Goal: Find specific page/section: Find specific page/section

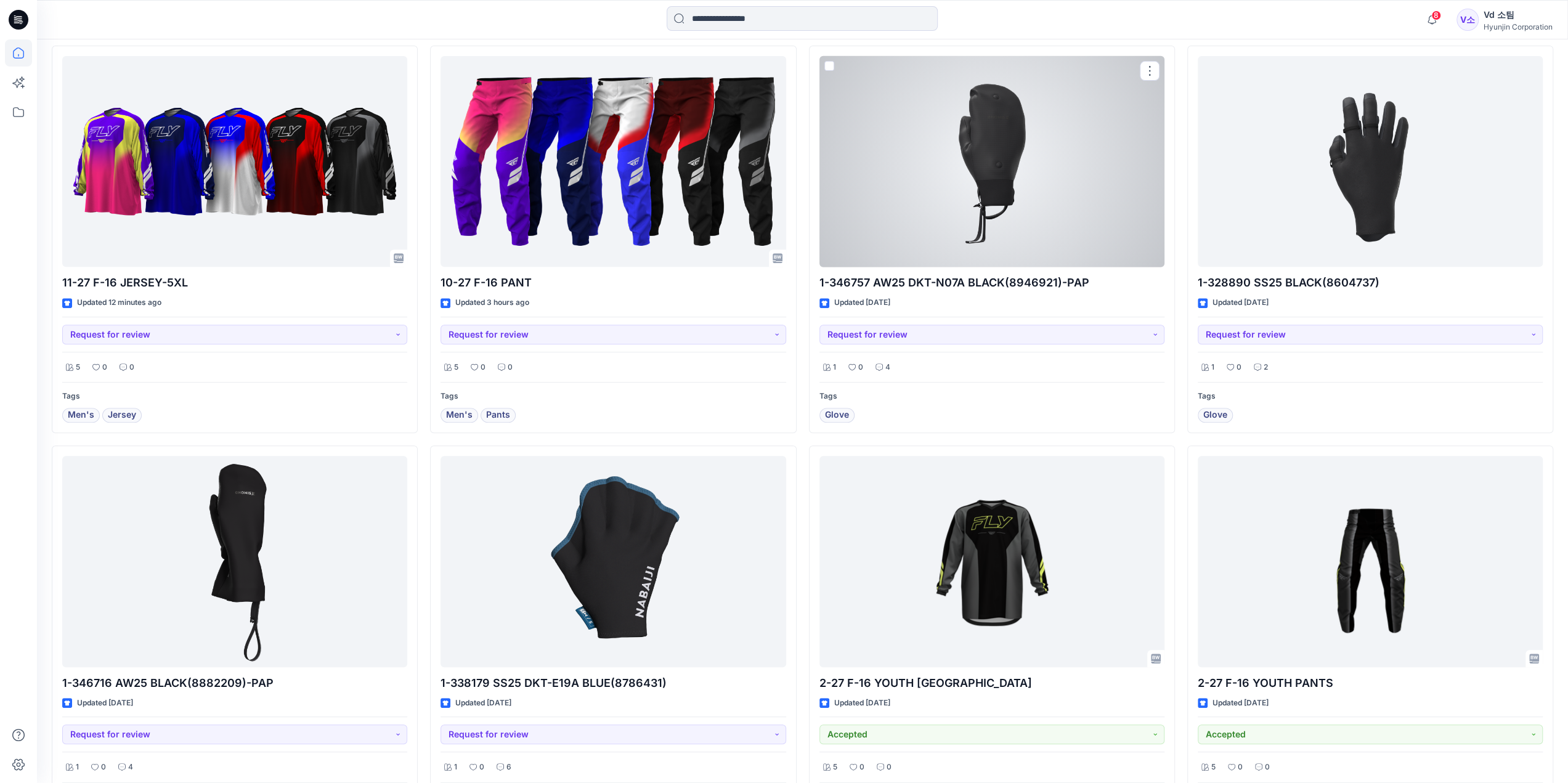
scroll to position [936, 0]
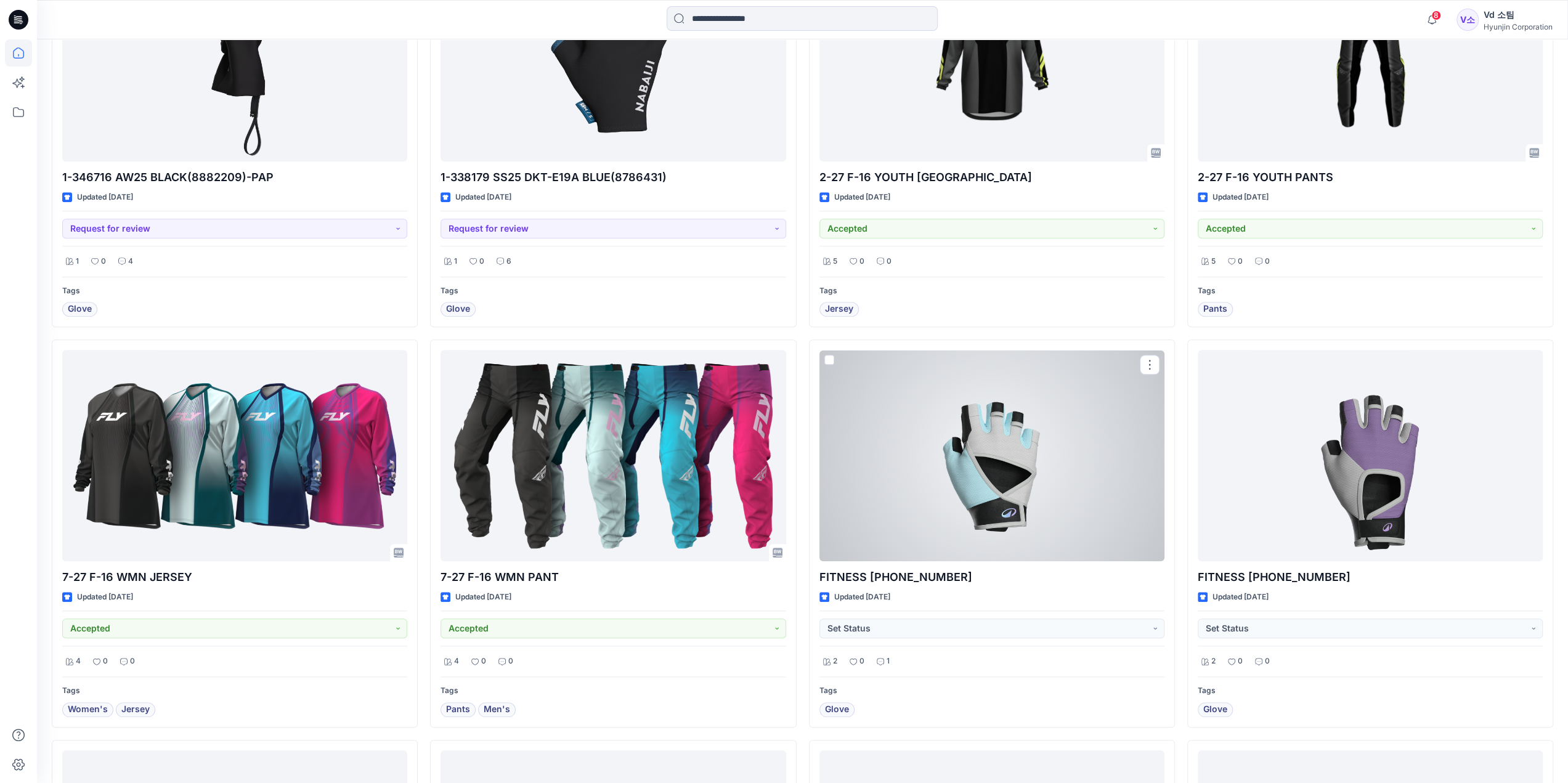
click at [1084, 477] on div at bounding box center [992, 455] width 345 height 212
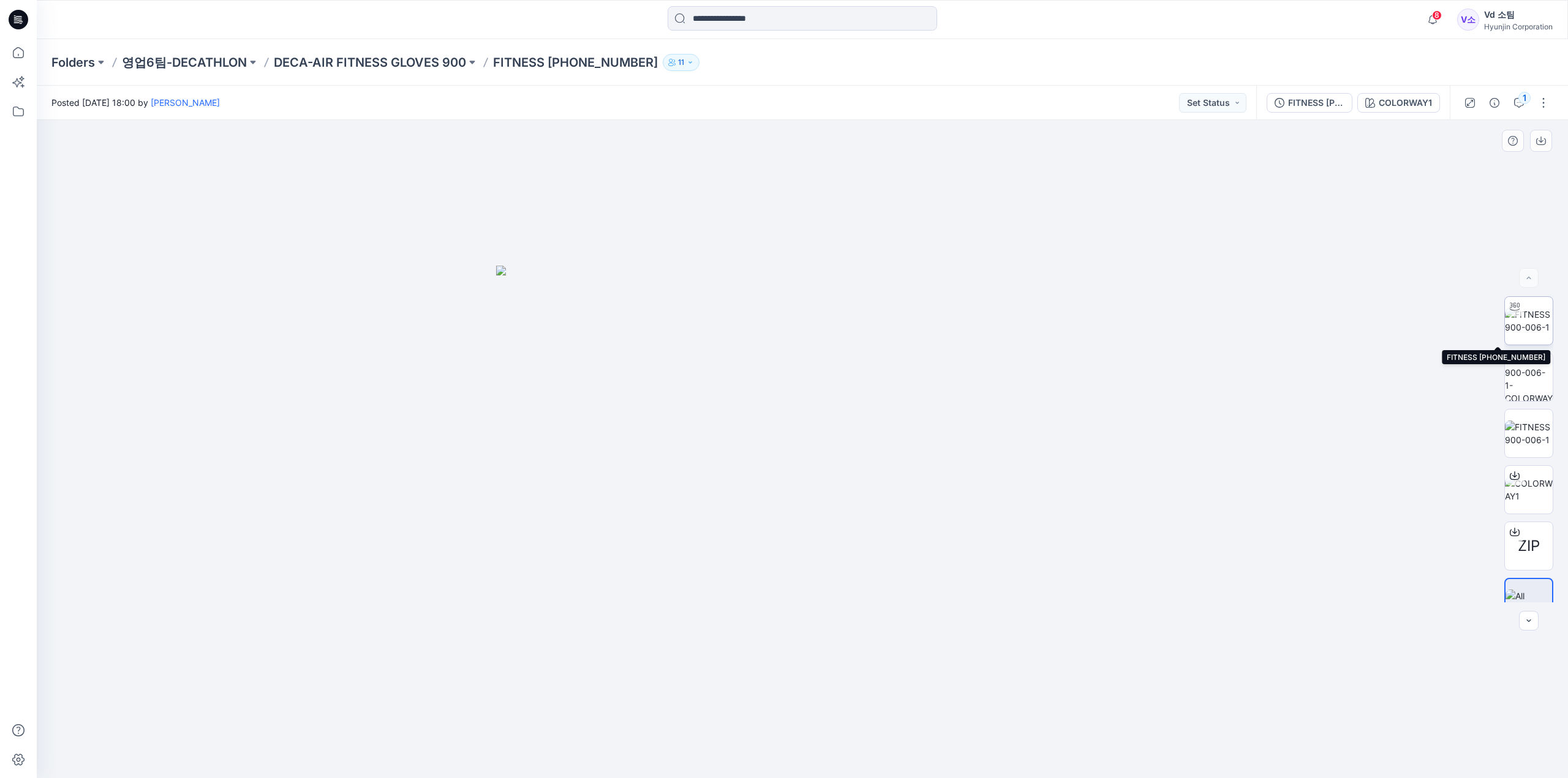
click at [1524, 327] on img at bounding box center [1528, 320] width 48 height 25
drag, startPoint x: 909, startPoint y: 746, endPoint x: 1039, endPoint y: 749, distance: 130.0
click at [1039, 749] on div at bounding box center [802, 449] width 1532 height 658
drag, startPoint x: 922, startPoint y: 723, endPoint x: 789, endPoint y: 732, distance: 133.3
click at [794, 749] on div at bounding box center [802, 449] width 1532 height 658
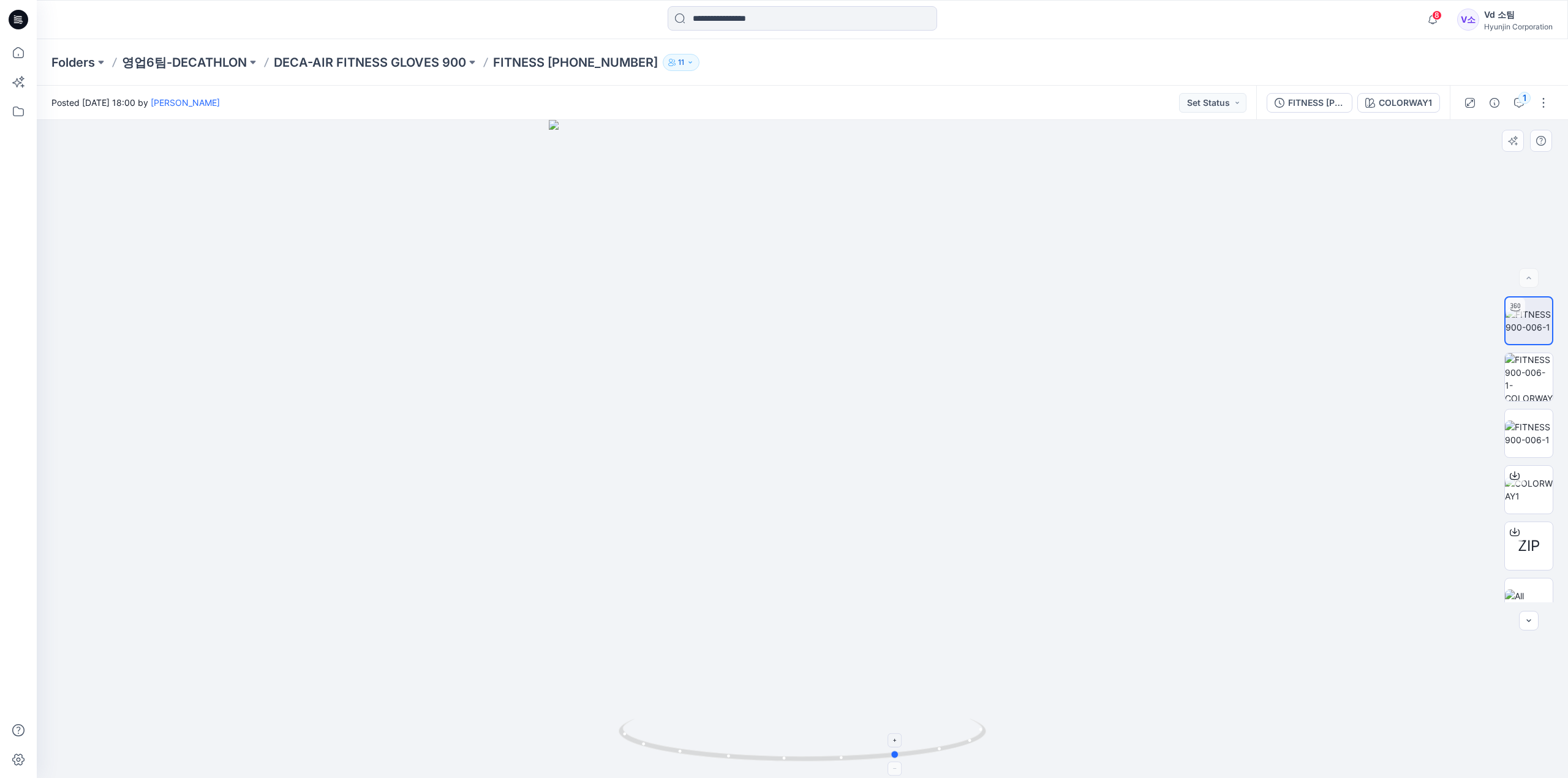
drag, startPoint x: 823, startPoint y: 763, endPoint x: 887, endPoint y: 738, distance: 68.7
click at [887, 738] on icon at bounding box center [804, 742] width 371 height 46
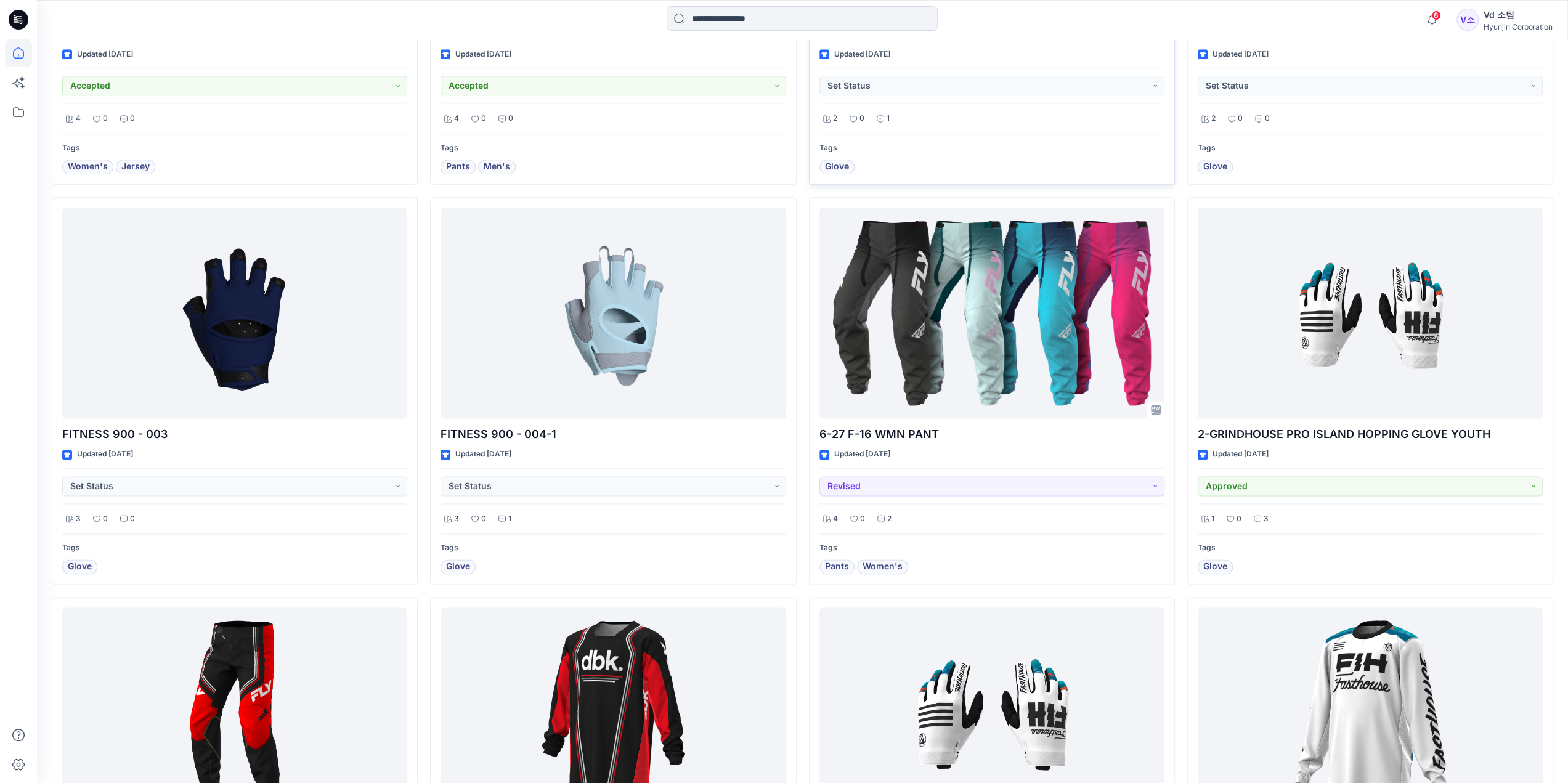
scroll to position [1552, 0]
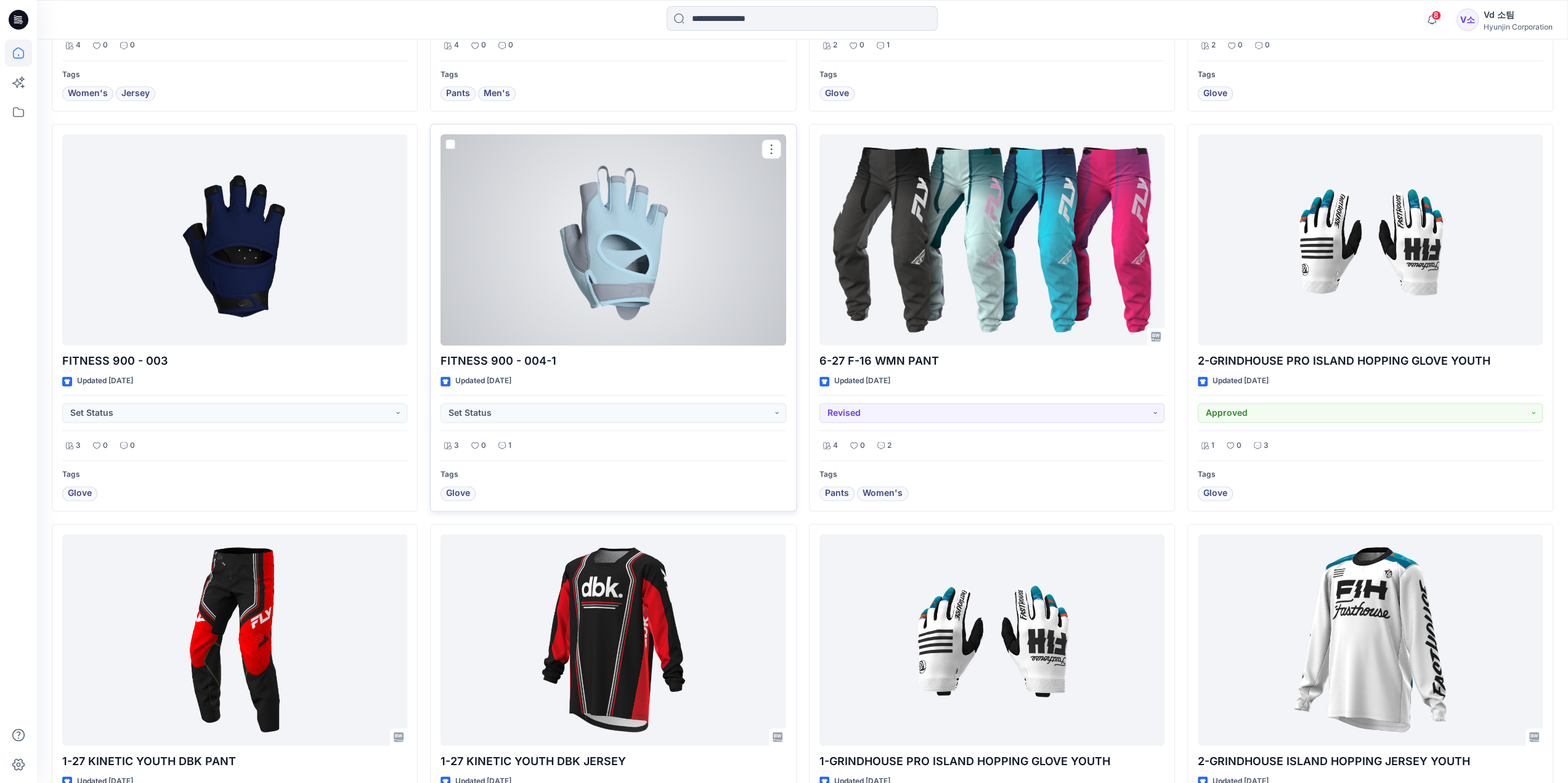
click at [607, 279] on div at bounding box center [613, 240] width 345 height 212
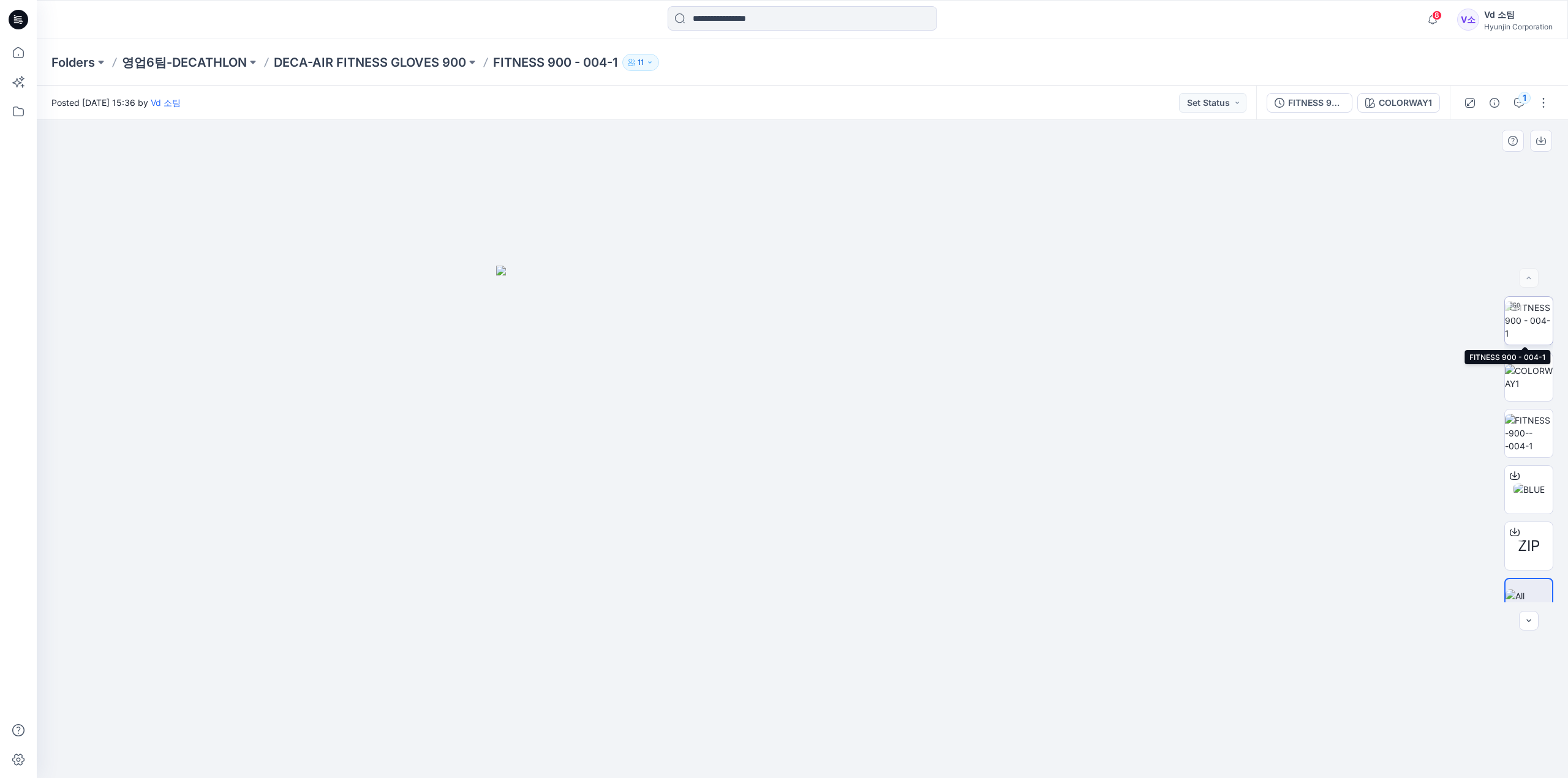
click at [1537, 333] on img at bounding box center [1528, 320] width 48 height 38
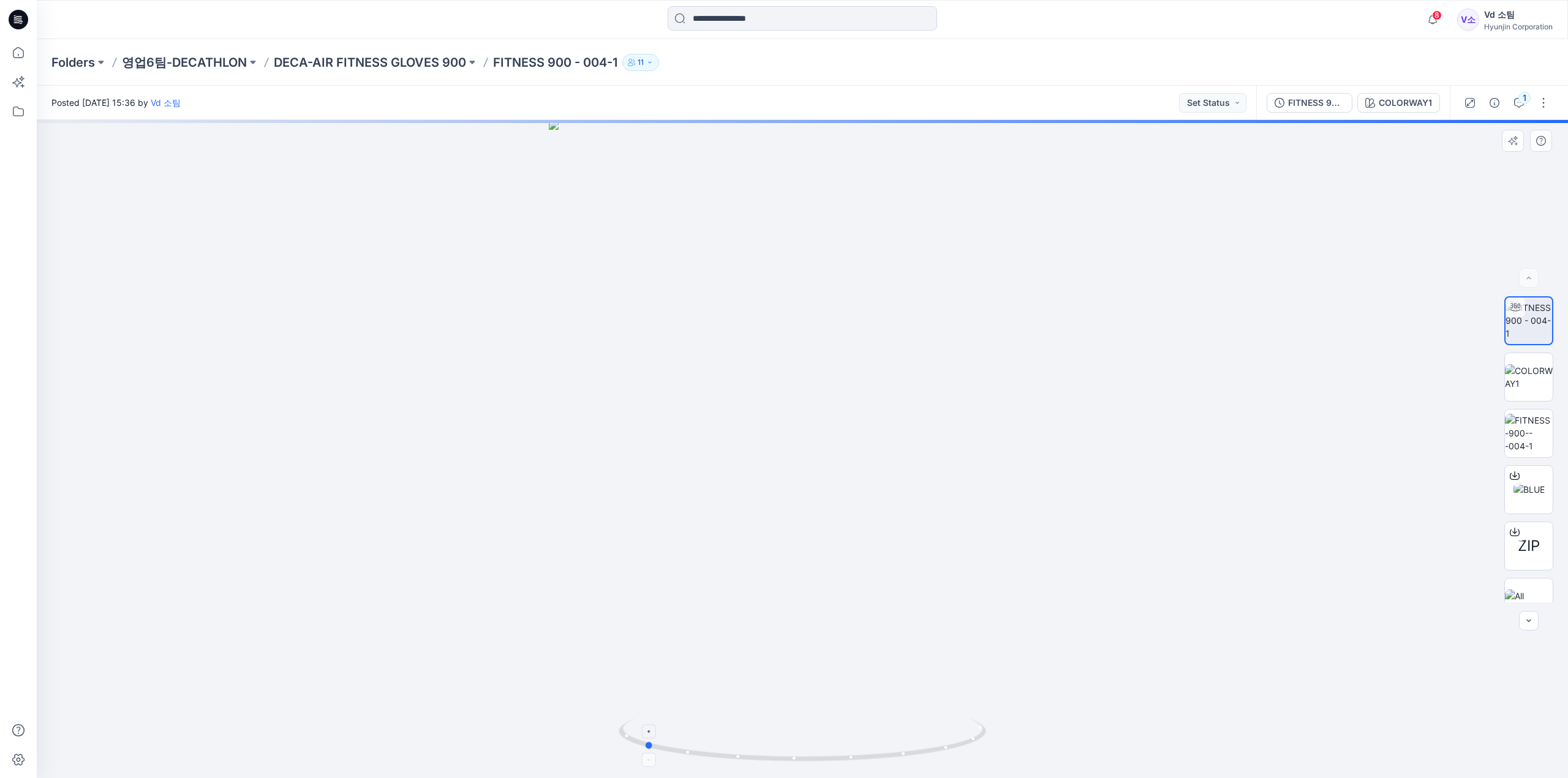
drag, startPoint x: 954, startPoint y: 727, endPoint x: 788, endPoint y: 746, distance: 167.1
click at [788, 746] on icon at bounding box center [804, 742] width 371 height 46
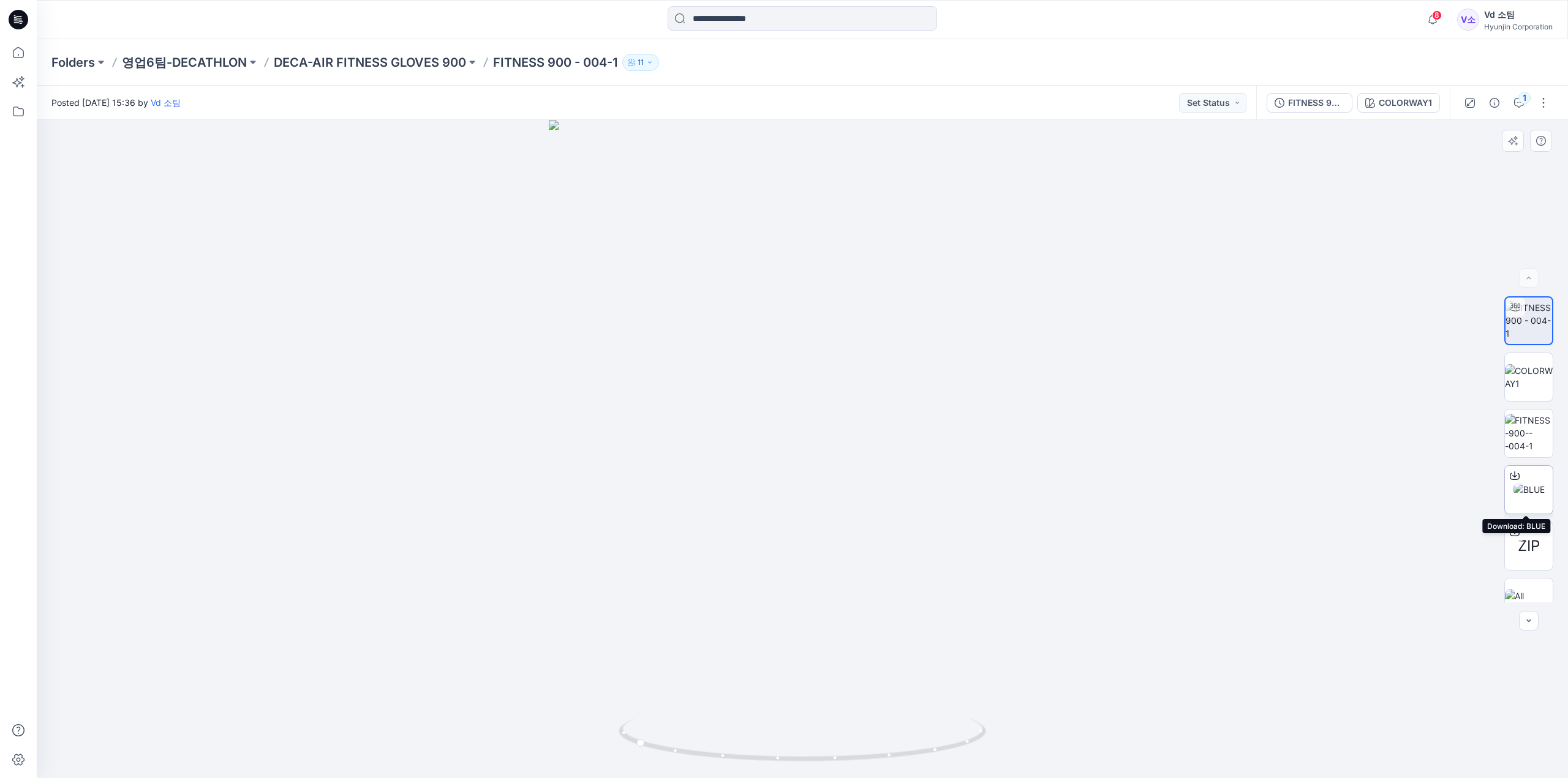
click at [1527, 493] on img at bounding box center [1529, 490] width 31 height 13
drag, startPoint x: 712, startPoint y: 748, endPoint x: 734, endPoint y: 763, distance: 26.6
click at [734, 763] on icon at bounding box center [804, 742] width 371 height 46
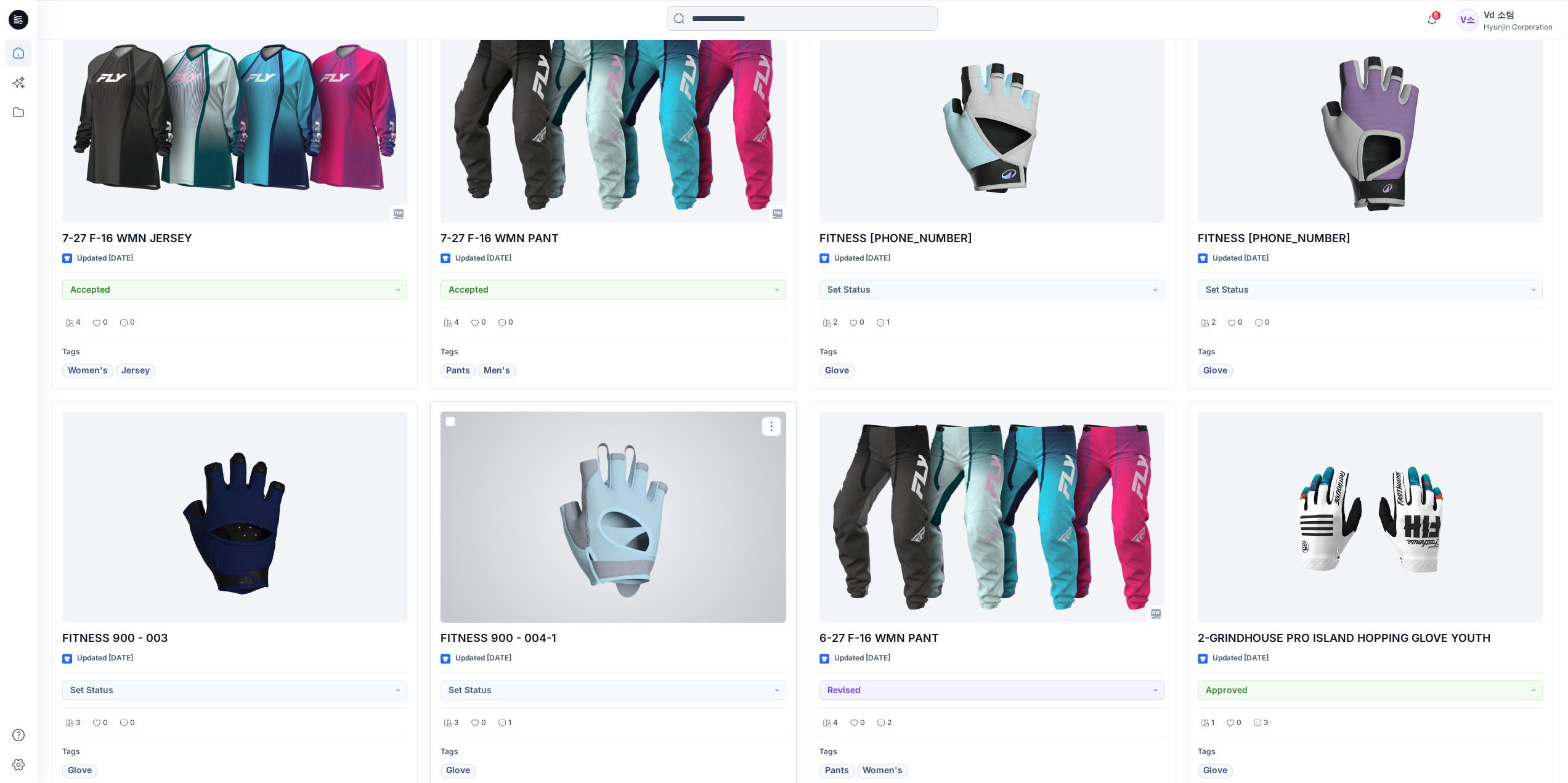
scroll to position [1183, 0]
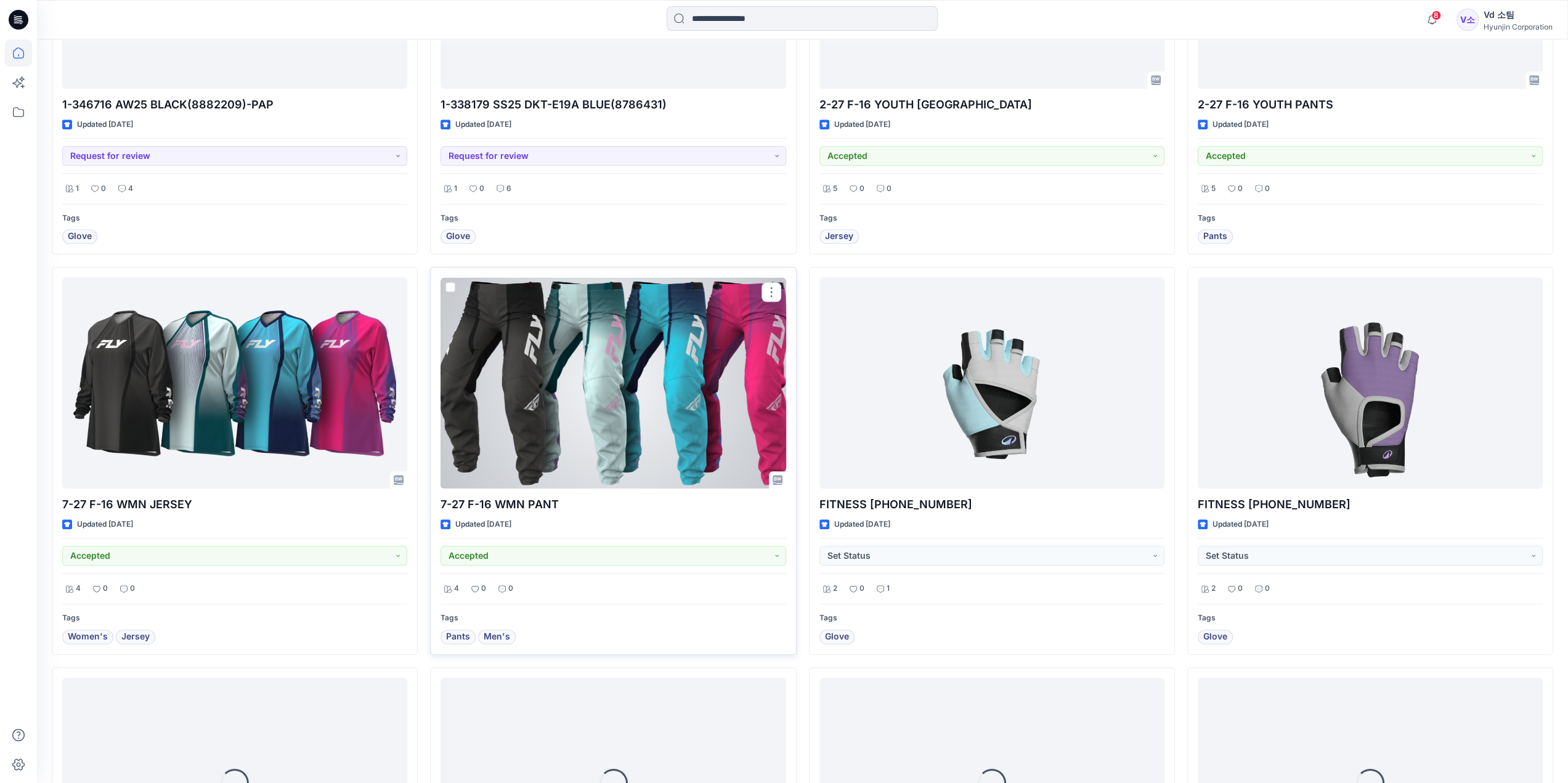
scroll to position [1121, 0]
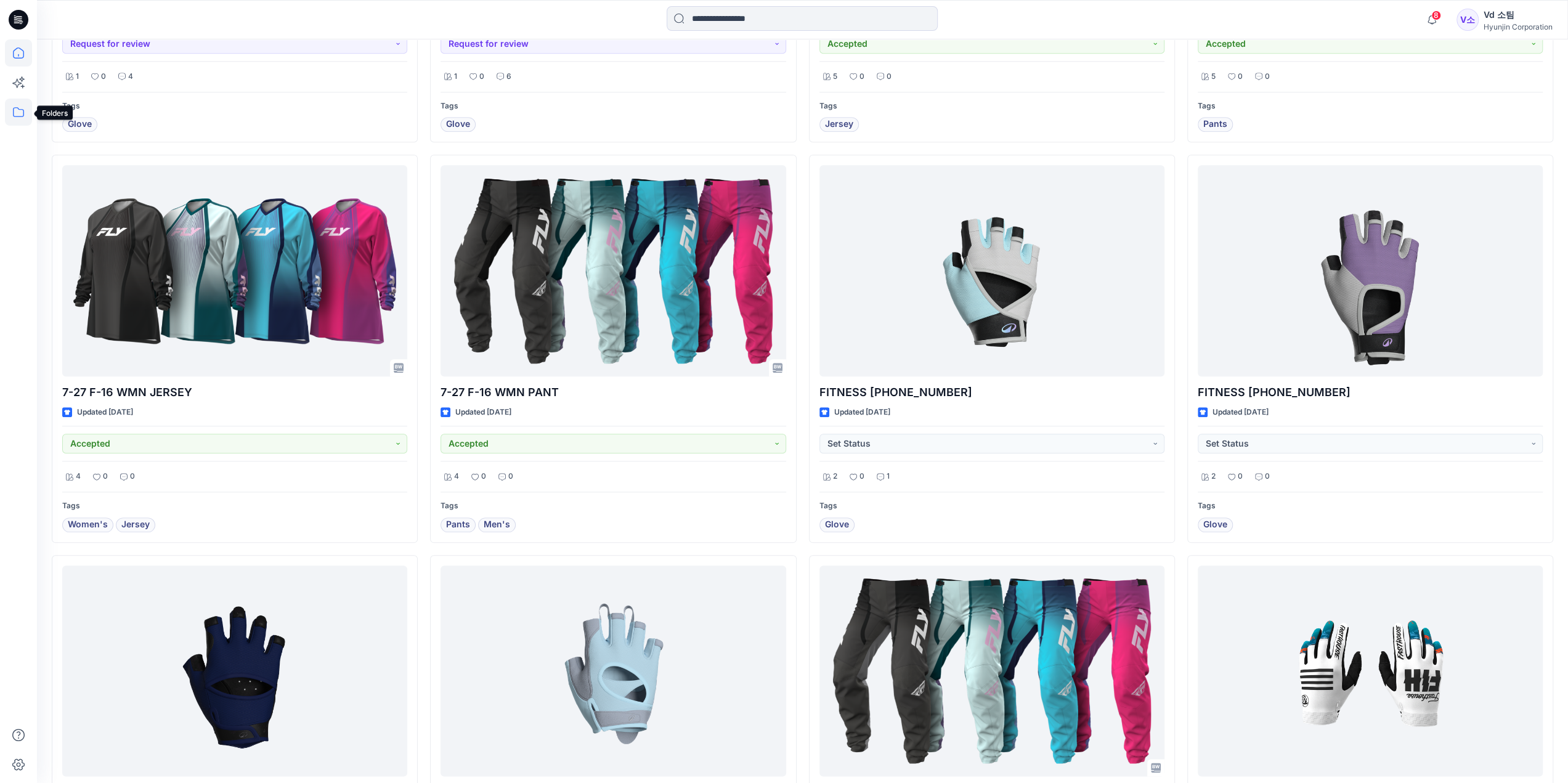
click at [24, 107] on icon at bounding box center [18, 111] width 27 height 27
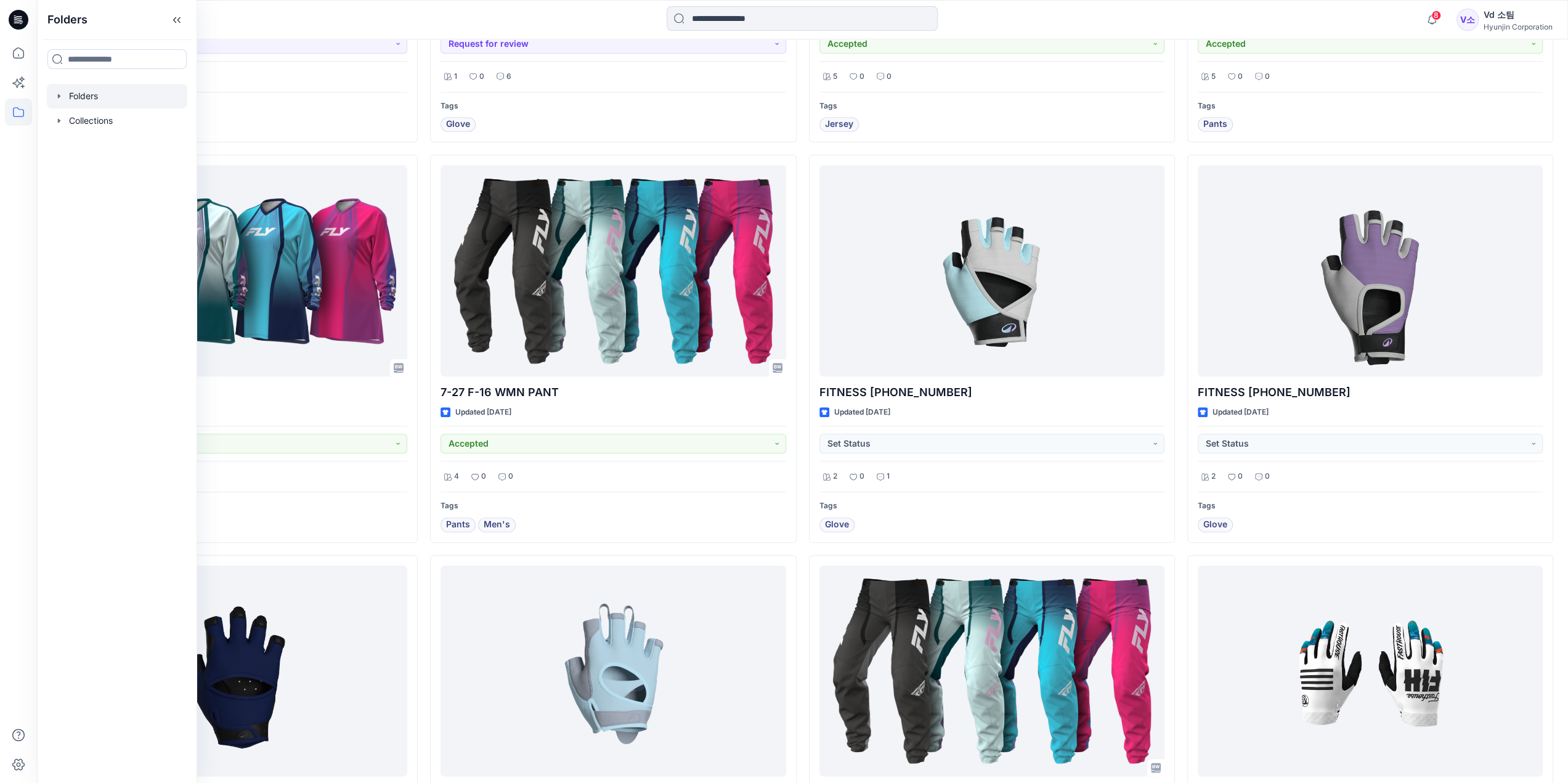
click at [90, 96] on div at bounding box center [117, 96] width 140 height 25
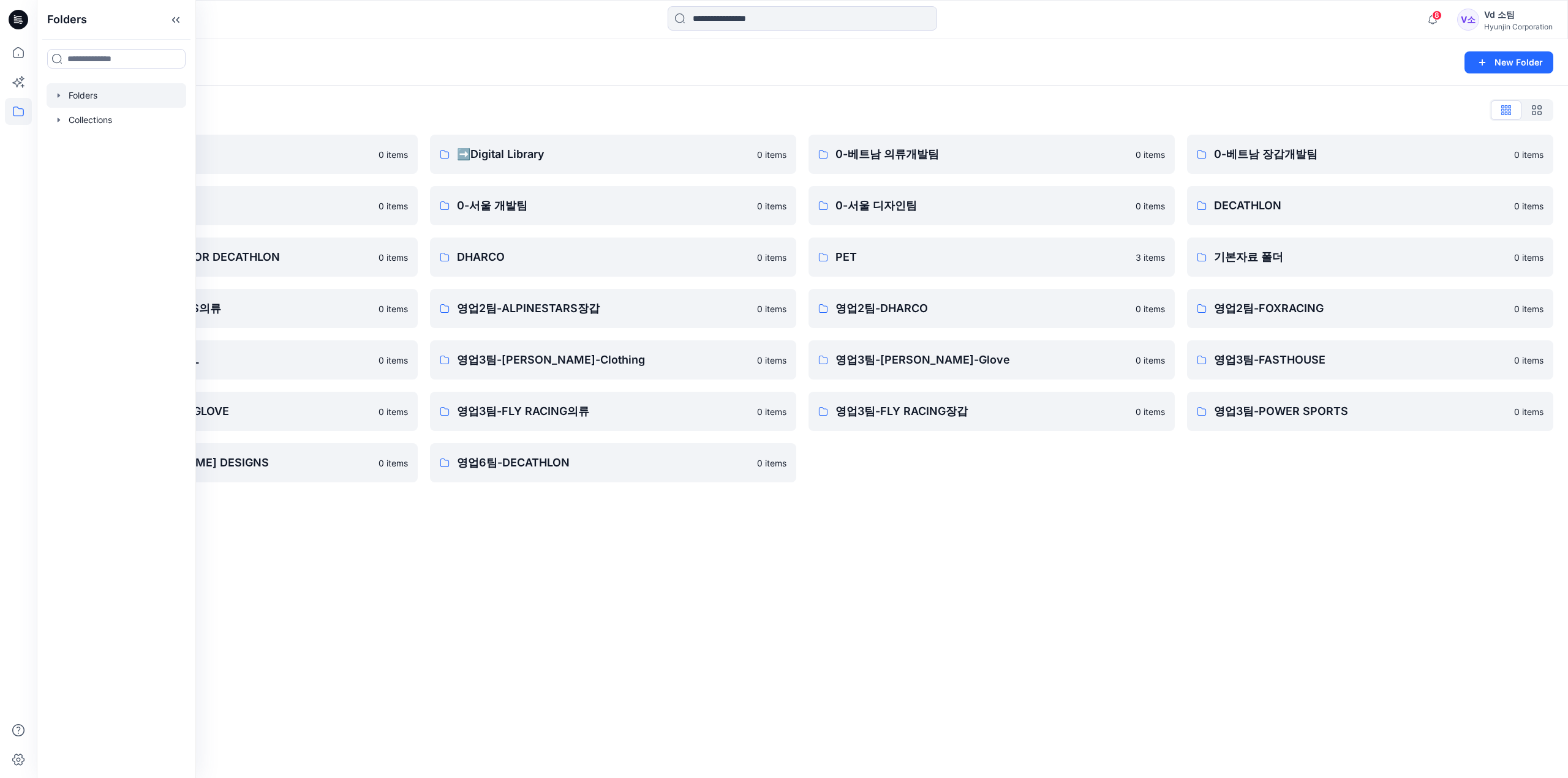
click at [1162, 583] on div "Folders New Folder Folders List ♻️Project 0 items 0-본사VD 0 items DESIGN PROPOSA…" at bounding box center [802, 408] width 1532 height 739
